Goal: Manage account settings

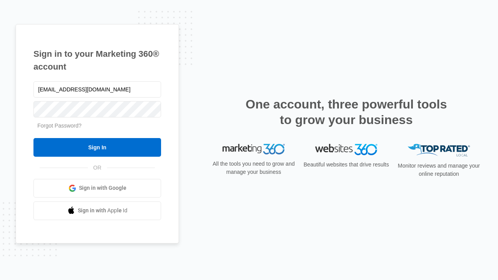
type input "[EMAIL_ADDRESS][DOMAIN_NAME]"
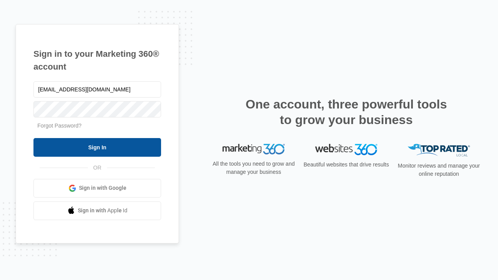
click at [97, 147] on input "Sign In" at bounding box center [97, 147] width 128 height 19
